Goal: Entertainment & Leisure: Consume media (video, audio)

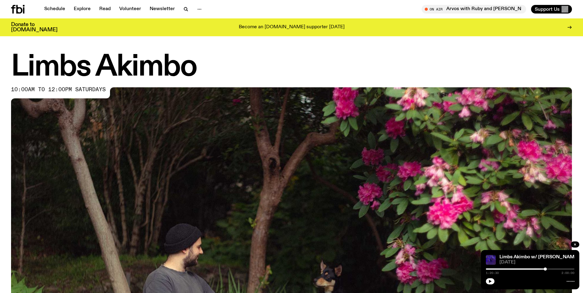
scroll to position [286, 0]
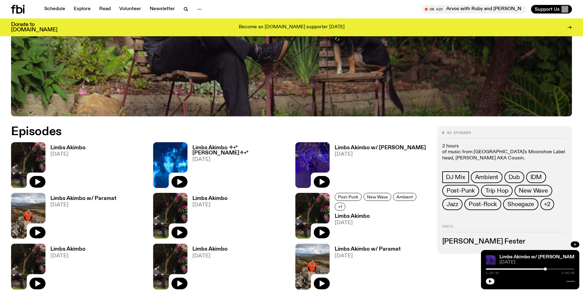
click at [489, 282] on icon "button" at bounding box center [490, 281] width 3 height 3
click at [554, 268] on div "1:30:33 2:00:00" at bounding box center [530, 270] width 88 height 7
click at [555, 269] on div at bounding box center [530, 268] width 88 height 1
click at [568, 269] on div at bounding box center [567, 269] width 3 height 3
click at [524, 256] on link "Limbs Akimbo w/ [PERSON_NAME]" at bounding box center [539, 257] width 80 height 5
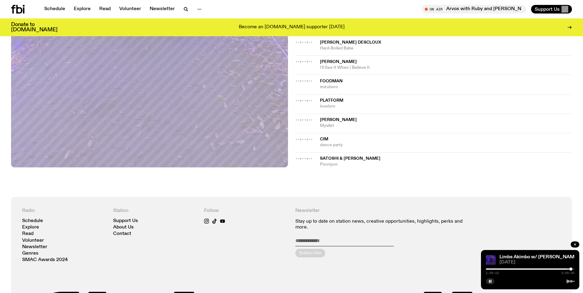
scroll to position [364, 0]
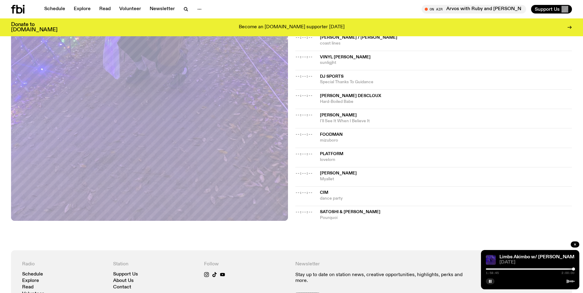
click at [573, 269] on div at bounding box center [573, 269] width 3 height 3
click at [572, 269] on div at bounding box center [572, 269] width 3 height 3
click at [490, 280] on rect "button" at bounding box center [489, 281] width 1 height 3
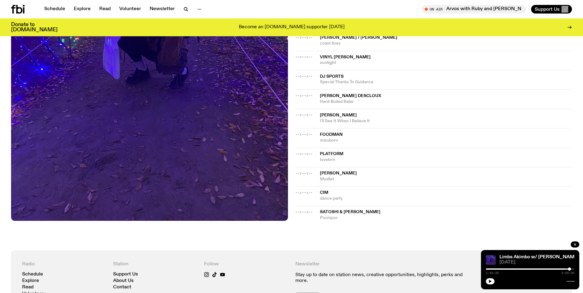
click at [569, 269] on div at bounding box center [569, 269] width 3 height 3
click at [490, 282] on icon "button" at bounding box center [490, 281] width 4 height 4
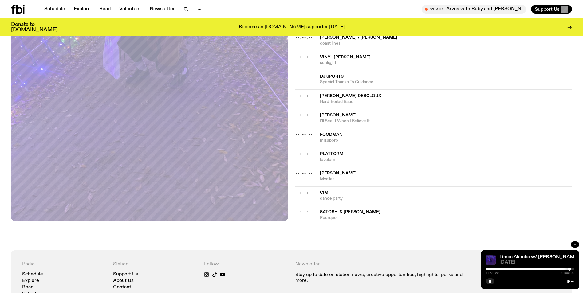
click at [419, 240] on div "Aired on [DATE] 10:00am DJ Mix busy day [DATE]! tracklistz [DATE].. Tracklist M…" at bounding box center [291, 2] width 583 height 495
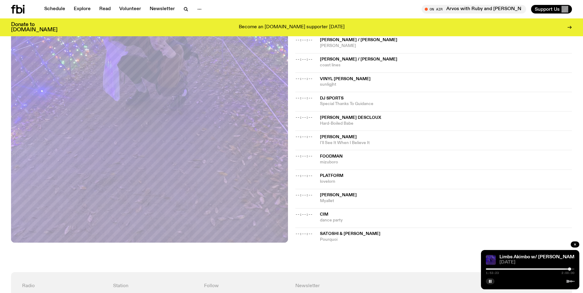
scroll to position [333, 0]
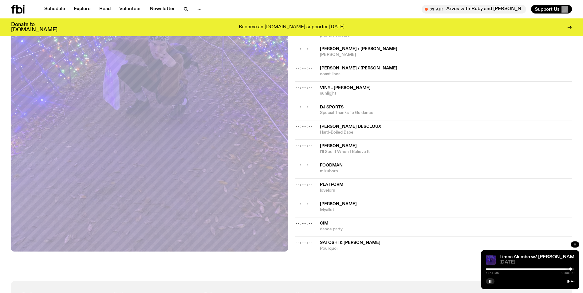
click at [570, 269] on div at bounding box center [569, 269] width 3 height 3
click at [571, 269] on div at bounding box center [570, 269] width 3 height 3
click at [571, 269] on div at bounding box center [571, 269] width 3 height 3
click at [570, 269] on div at bounding box center [570, 269] width 3 height 3
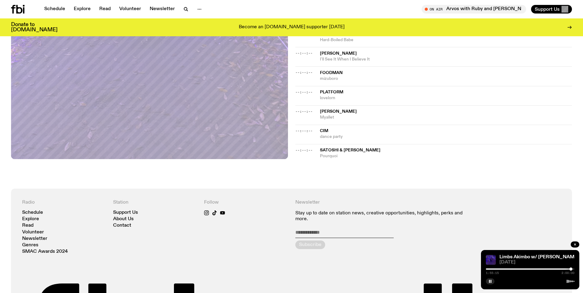
scroll to position [487, 0]
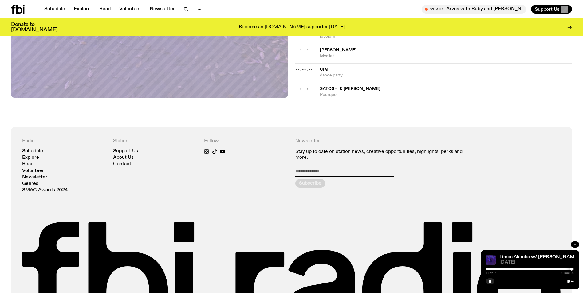
click at [490, 282] on icon "button" at bounding box center [490, 281] width 4 height 4
